Goal: Task Accomplishment & Management: Manage account settings

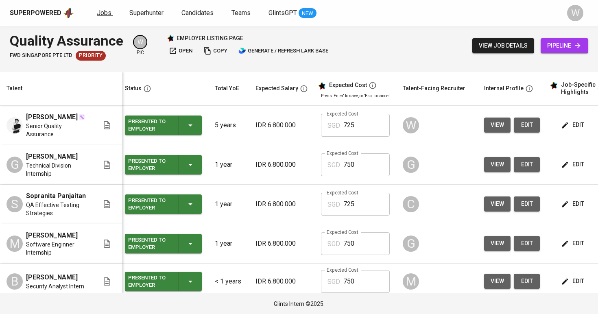
scroll to position [0, 4]
click at [97, 13] on span "Jobs" at bounding box center [104, 13] width 15 height 8
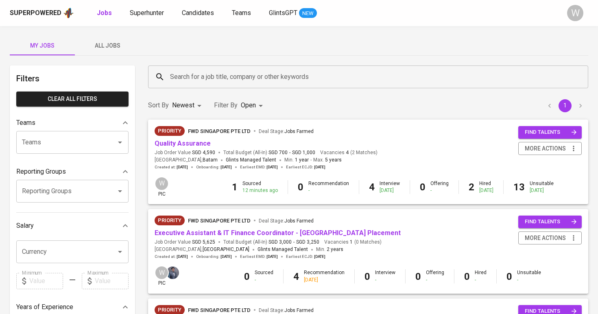
click at [124, 47] on span "All Jobs" at bounding box center [107, 46] width 55 height 10
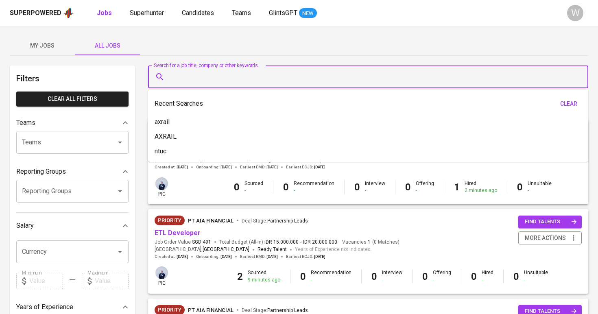
click at [201, 73] on input "Search for a job title, company or other keywords" at bounding box center [370, 76] width 405 height 15
click at [200, 76] on input "Search for a job title, company or other keywords" at bounding box center [370, 76] width 405 height 15
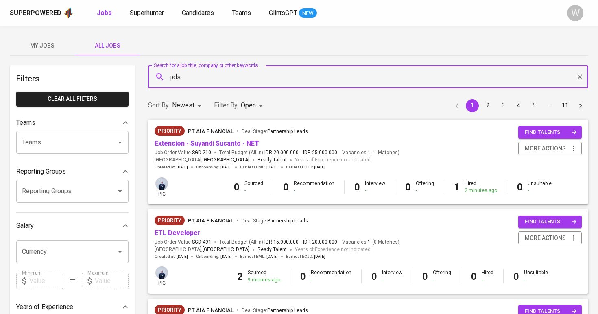
type input "pds"
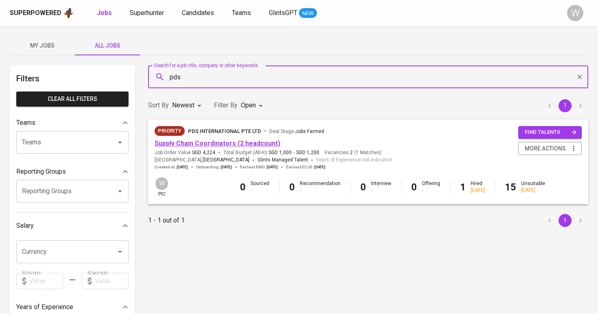
click at [193, 142] on link "Supply Chain Coordinators (2 headcount)" at bounding box center [218, 144] width 126 height 8
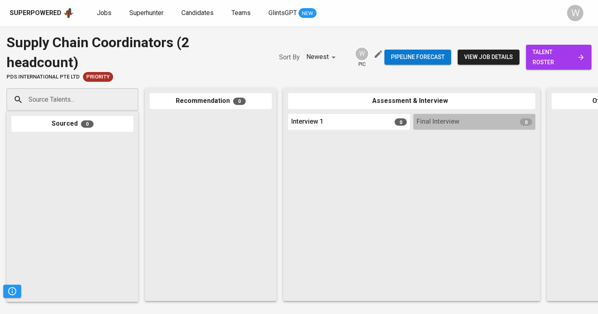
click at [588, 52] on link "talent roster" at bounding box center [559, 57] width 66 height 25
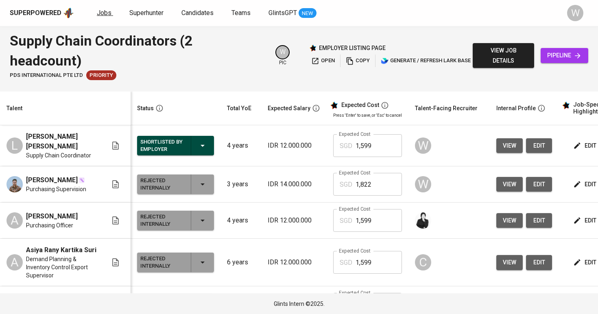
click at [102, 11] on span "Jobs" at bounding box center [104, 13] width 15 height 8
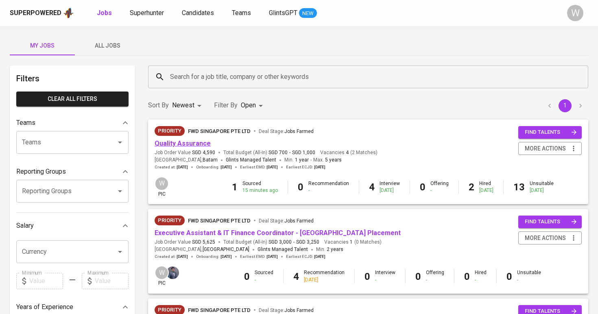
click at [193, 141] on link "Quality Assurance" at bounding box center [183, 144] width 56 height 8
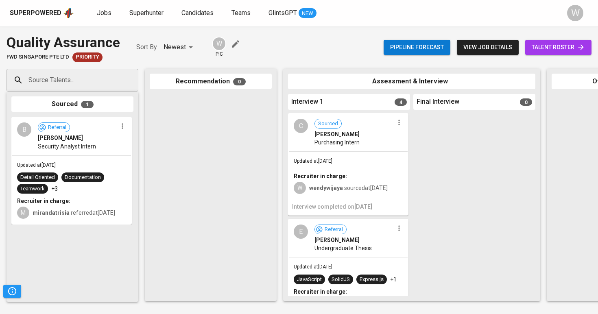
click at [591, 50] on link "talent roster" at bounding box center [558, 47] width 66 height 15
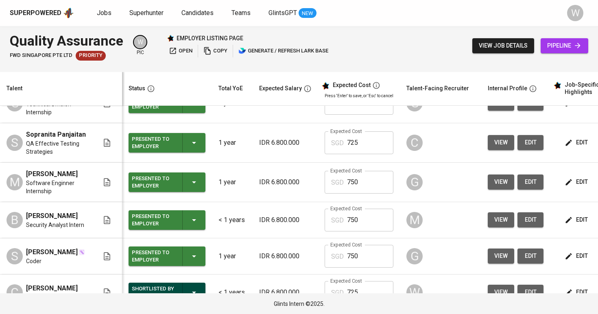
scroll to position [78, 0]
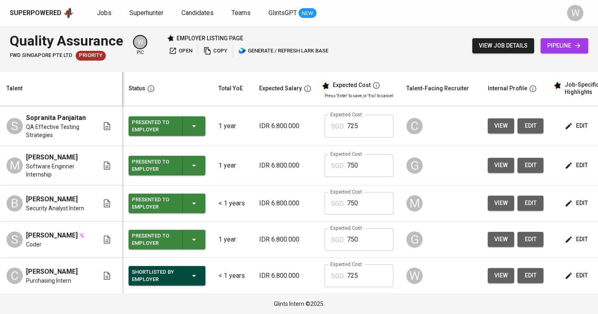
click at [178, 50] on span "open" at bounding box center [181, 50] width 24 height 9
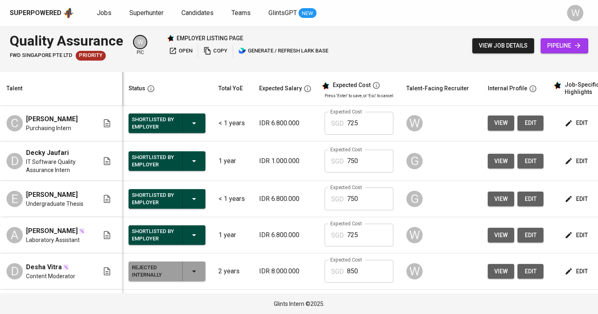
scroll to position [0, 0]
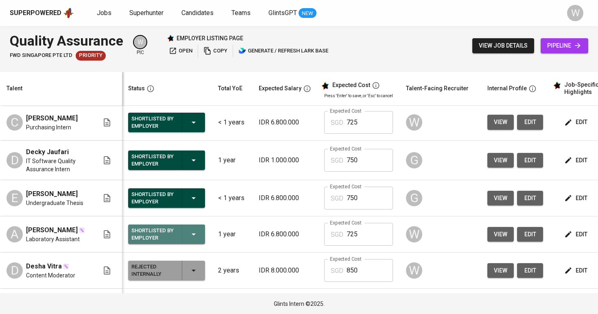
click at [198, 237] on icon "button" at bounding box center [194, 235] width 10 height 10
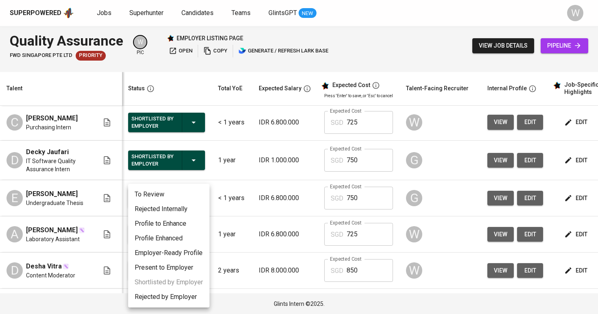
click at [260, 210] on div at bounding box center [299, 157] width 598 height 314
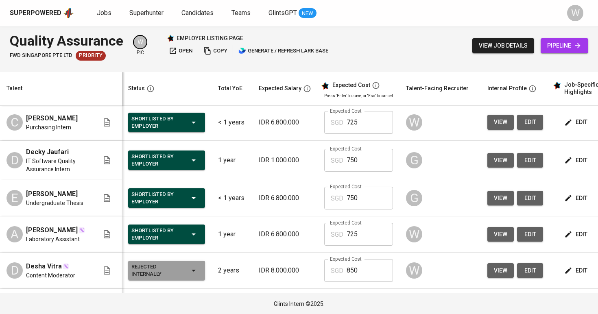
click at [260, 210] on div "To Review Rejected Internally Profile to Enhance Profile Enhanced Employer-Read…" at bounding box center [299, 157] width 598 height 314
click at [201, 236] on div "Shortlisted by Employer" at bounding box center [166, 235] width 70 height 20
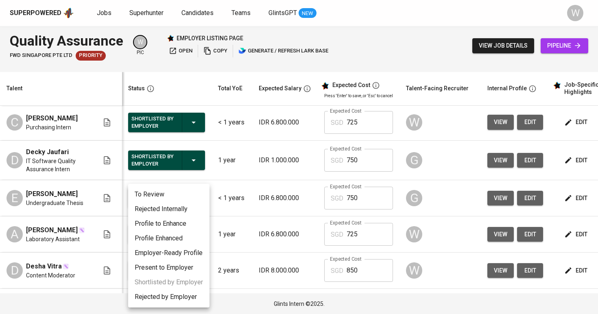
click at [194, 211] on li "Rejected Internally" at bounding box center [168, 209] width 81 height 15
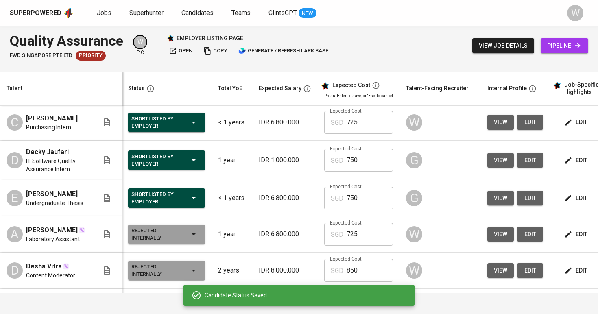
click at [186, 238] on div "Rejected Internally" at bounding box center [166, 235] width 70 height 20
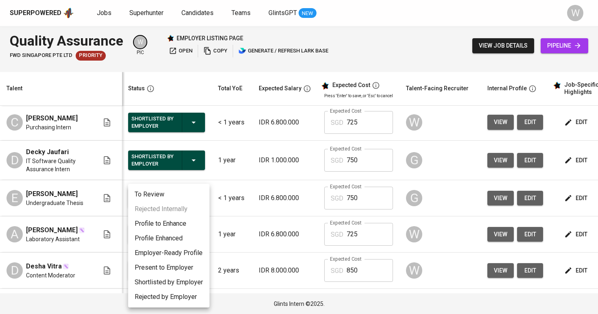
click at [174, 283] on li "Shortlisted by Employer" at bounding box center [168, 282] width 81 height 15
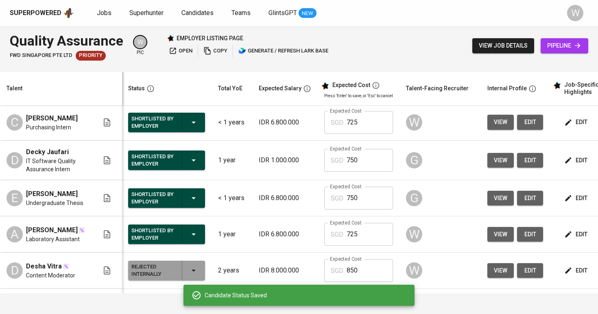
click at [195, 201] on icon "button" at bounding box center [194, 198] width 10 height 10
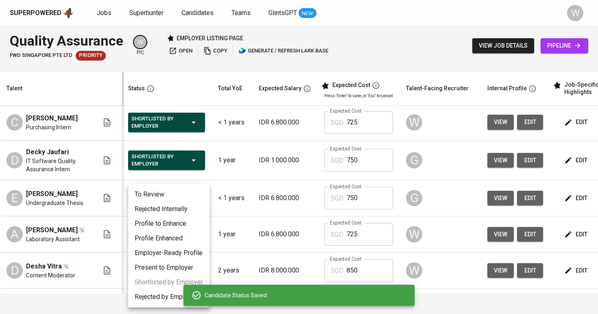
click at [188, 210] on li "Rejected Internally" at bounding box center [168, 209] width 81 height 15
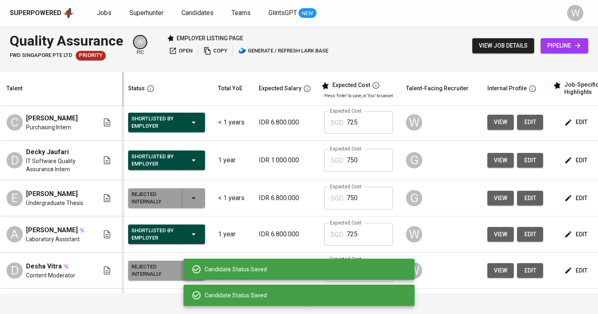
click at [192, 155] on div "Shortlisted by Employer" at bounding box center [166, 161] width 70 height 20
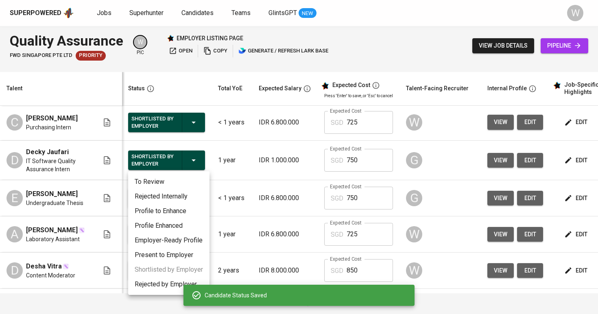
click at [184, 197] on li "Rejected Internally" at bounding box center [168, 196] width 81 height 15
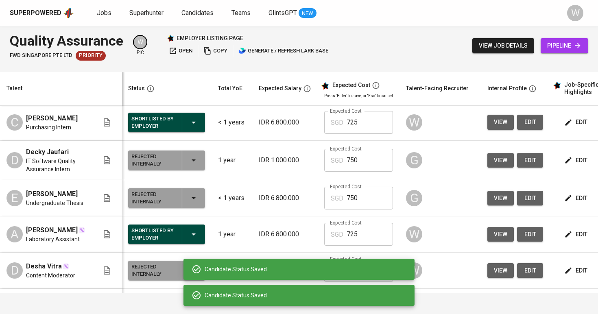
click at [188, 131] on div "Shortlisted by Employer" at bounding box center [166, 123] width 70 height 20
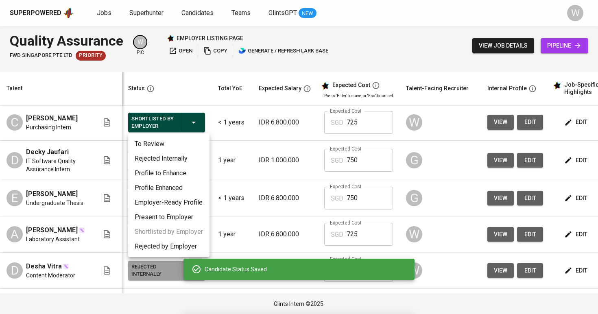
click at [186, 160] on li "Rejected Internally" at bounding box center [168, 158] width 81 height 15
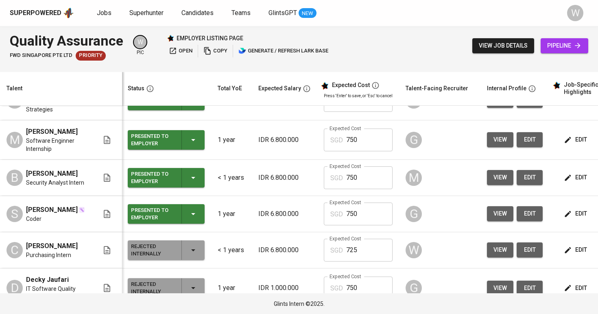
scroll to position [0, 1]
click at [181, 54] on span "open" at bounding box center [181, 50] width 24 height 9
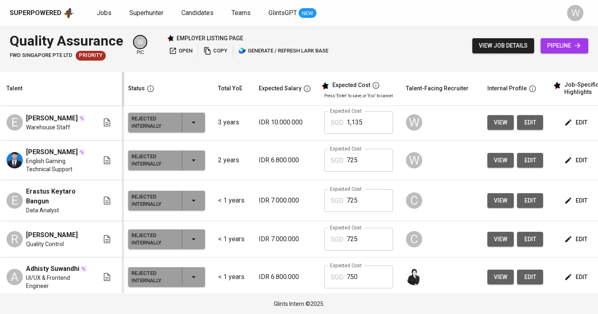
scroll to position [775, 0]
